Goal: Entertainment & Leisure: Browse casually

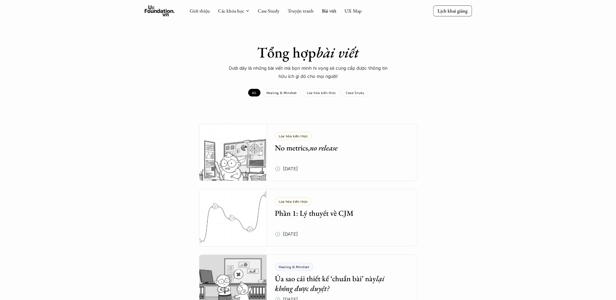
click at [307, 12] on link "Truyện tranh" at bounding box center [300, 11] width 26 height 6
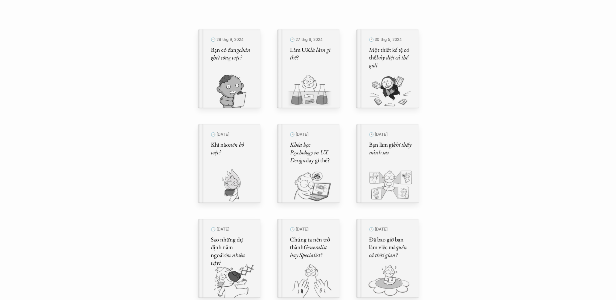
scroll to position [182, 0]
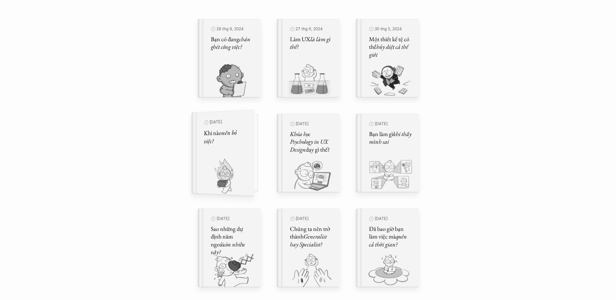
click at [239, 135] on h5 "Khi nào nên bỏ việc?" at bounding box center [225, 136] width 43 height 17
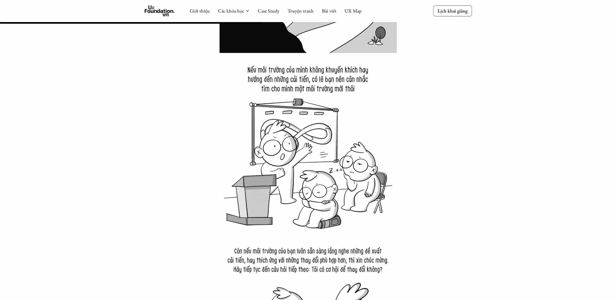
scroll to position [2697, 0]
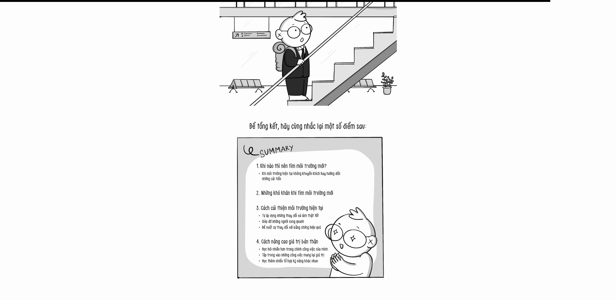
scroll to position [5696, 0]
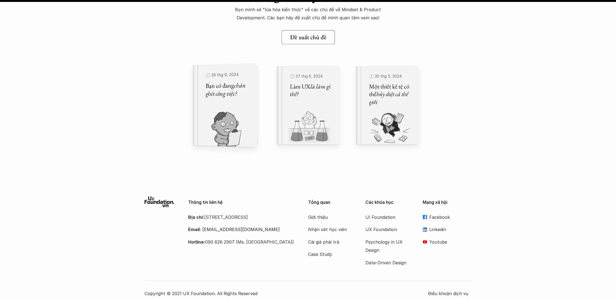
scroll to position [6739, 0]
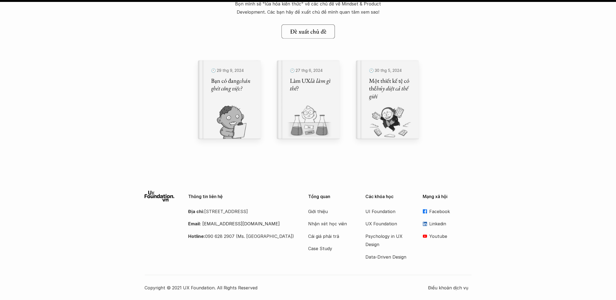
click at [155, 144] on div "🕙 [DATE] Bạn có đang chán ghét công việc? 🕙 [DATE] Làm UX là làm gì thế? 🕙 [DAT…" at bounding box center [308, 111] width 327 height 100
